Goal: Task Accomplishment & Management: Use online tool/utility

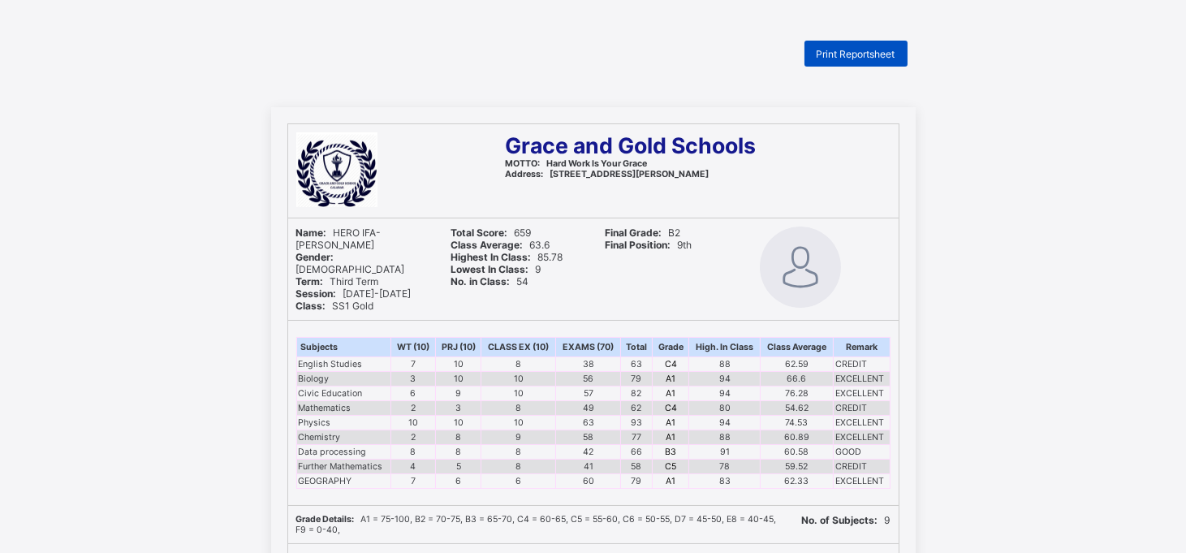
click at [854, 49] on span "Print Reportsheet" at bounding box center [856, 54] width 79 height 12
click at [886, 60] on div "Print Reportsheet" at bounding box center [855, 54] width 103 height 26
click at [886, 52] on span "Print Reportsheet" at bounding box center [856, 54] width 79 height 12
click at [877, 45] on div "Print Reportsheet" at bounding box center [855, 54] width 103 height 26
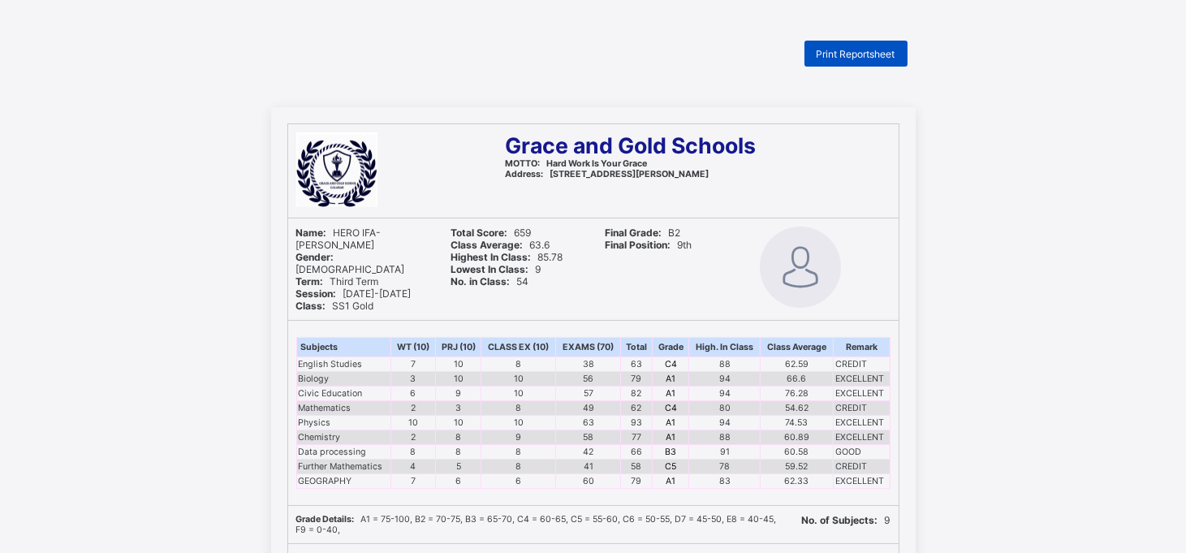
click at [877, 45] on div "Print Reportsheet" at bounding box center [855, 54] width 103 height 26
click at [857, 45] on div "Print Reportsheet" at bounding box center [855, 54] width 103 height 26
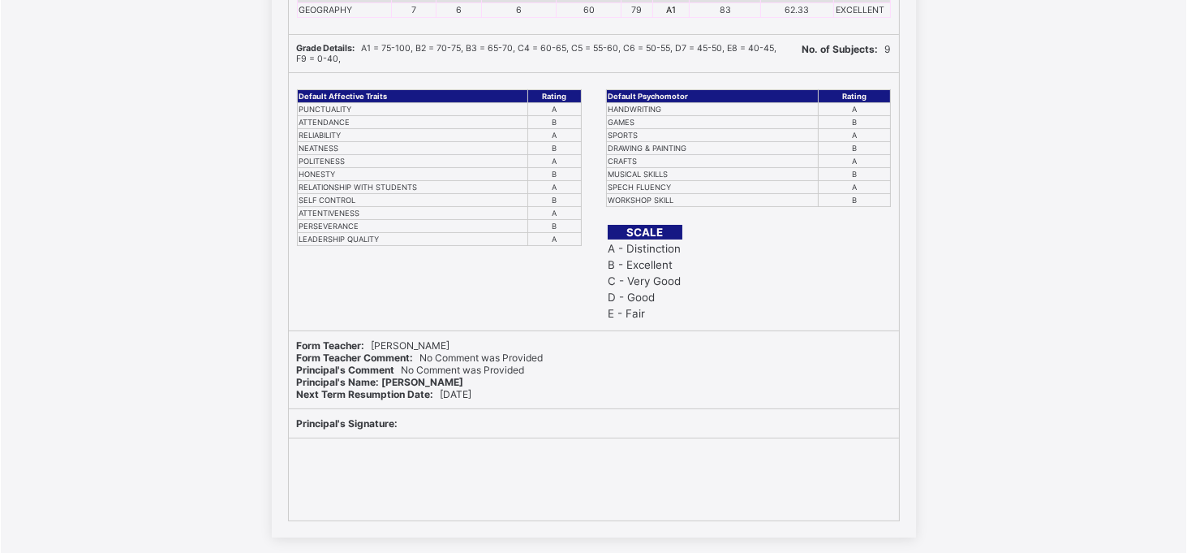
scroll to position [496, 0]
